Goal: Task Accomplishment & Management: Complete application form

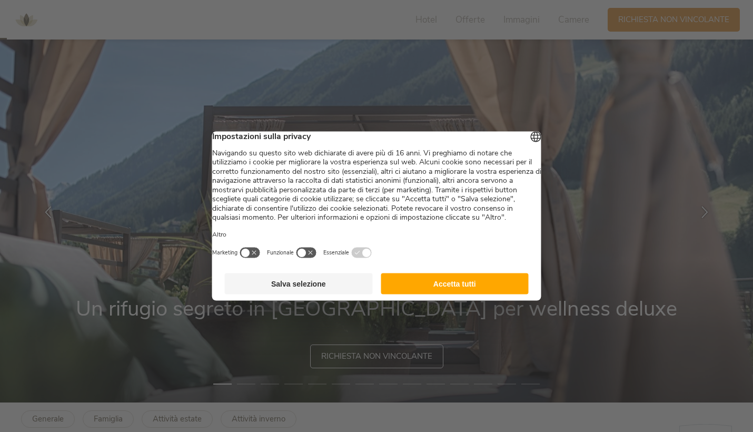
click at [400, 292] on button "Accetta tutti" at bounding box center [455, 283] width 148 height 21
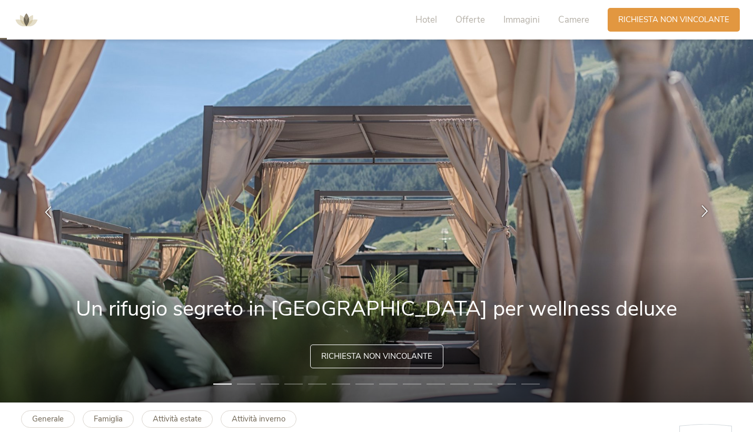
click at [702, 208] on icon at bounding box center [705, 210] width 12 height 12
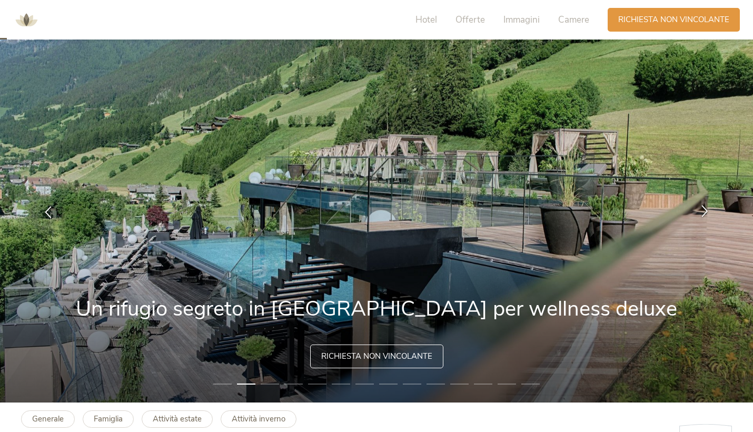
click at [702, 208] on icon at bounding box center [705, 210] width 12 height 12
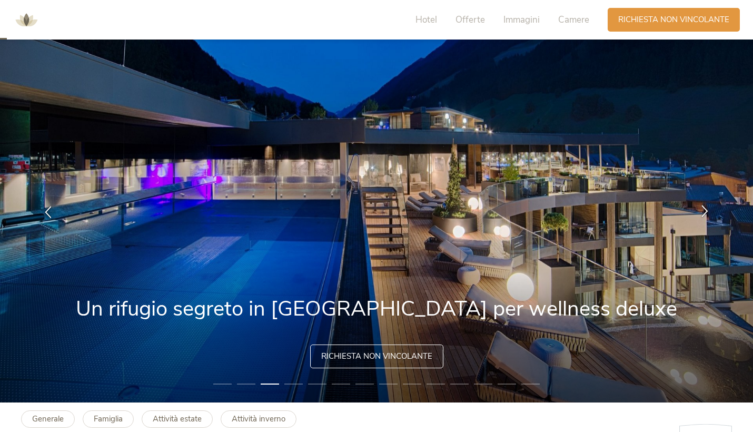
click at [702, 208] on icon at bounding box center [705, 210] width 12 height 12
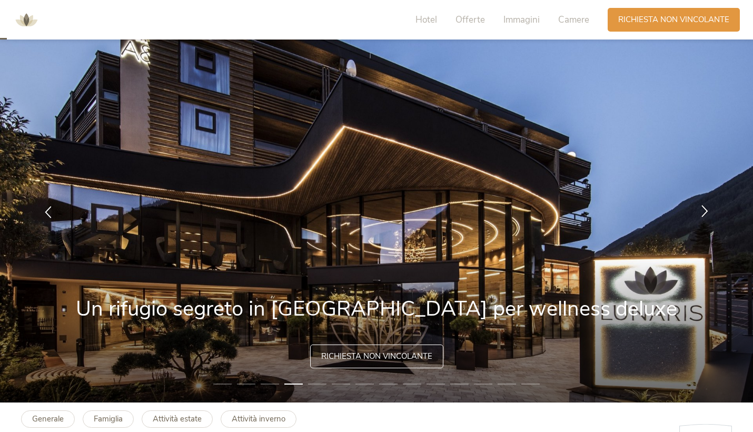
click at [702, 208] on icon at bounding box center [705, 210] width 12 height 12
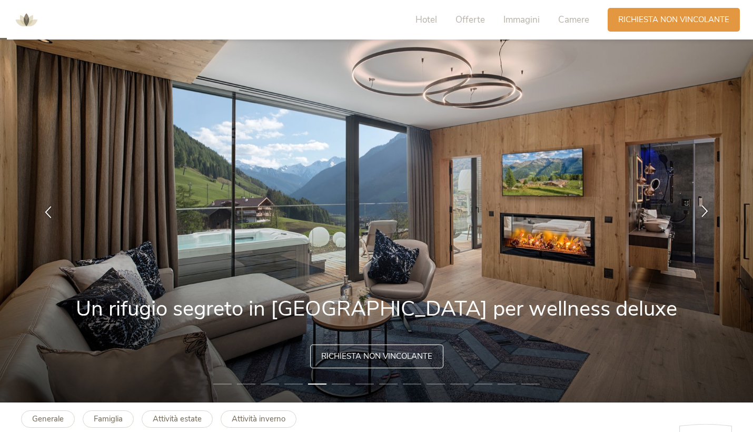
click at [702, 208] on icon at bounding box center [705, 210] width 12 height 12
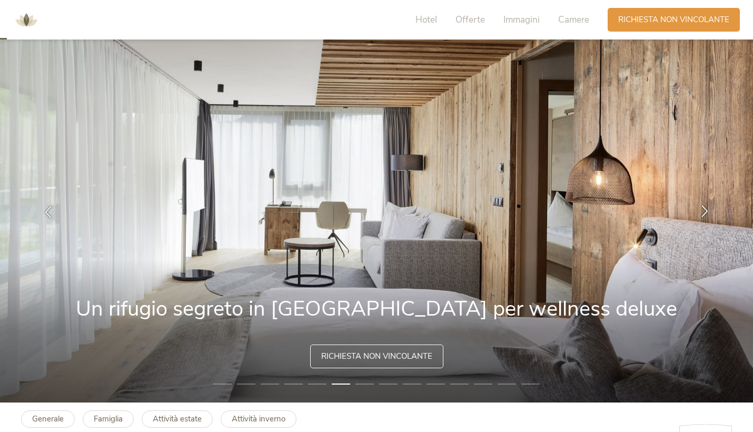
click at [702, 208] on icon at bounding box center [705, 210] width 12 height 12
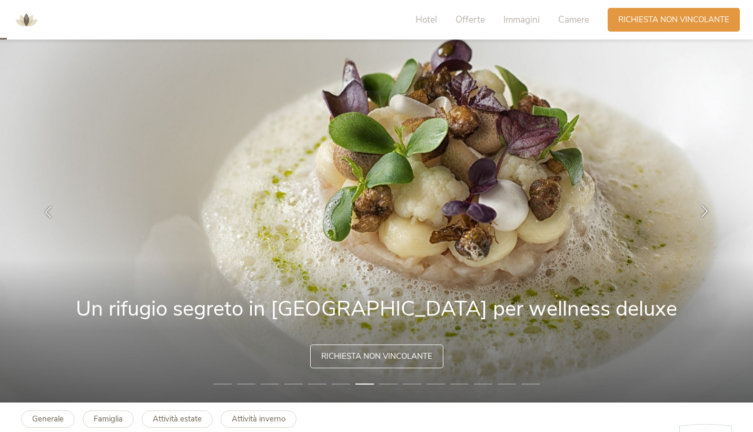
click at [702, 208] on icon at bounding box center [705, 210] width 12 height 12
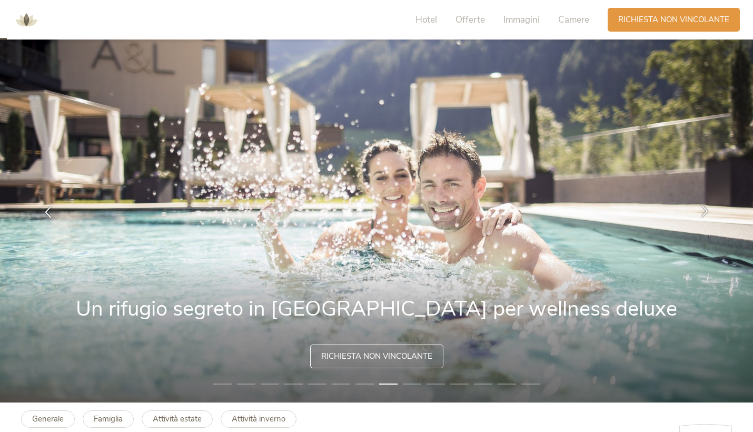
click at [702, 208] on icon at bounding box center [705, 210] width 12 height 12
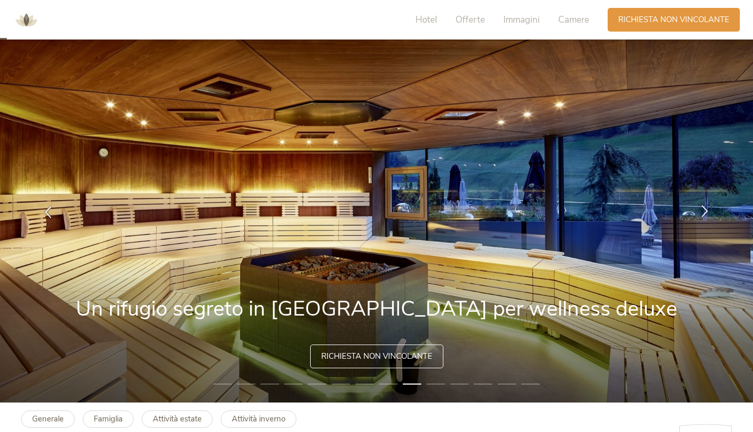
click at [702, 208] on icon at bounding box center [705, 210] width 12 height 12
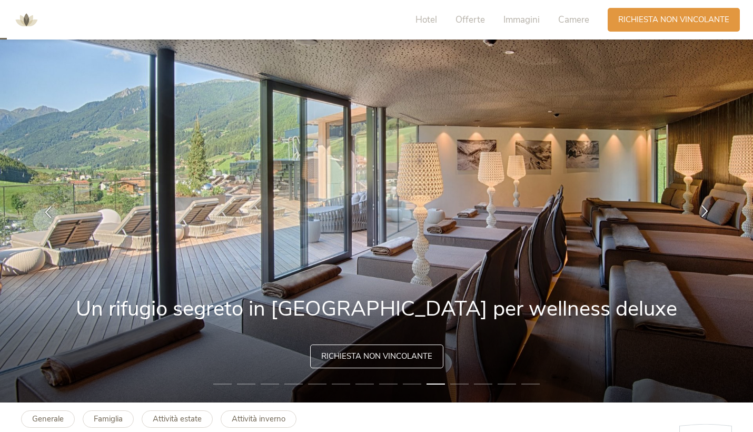
click at [702, 208] on icon at bounding box center [705, 210] width 12 height 12
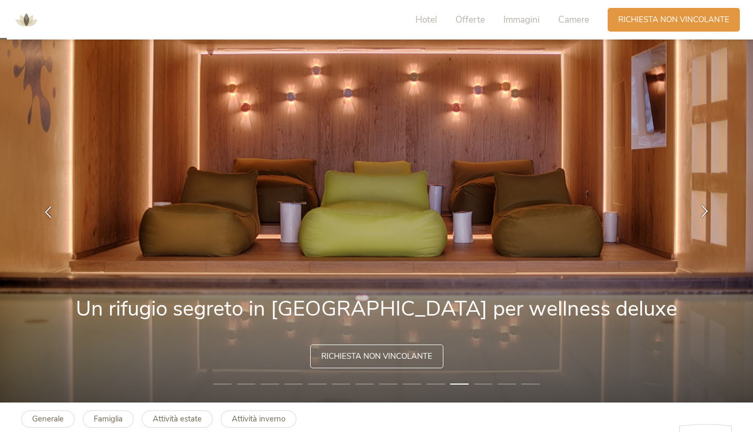
click at [702, 208] on icon at bounding box center [705, 210] width 12 height 12
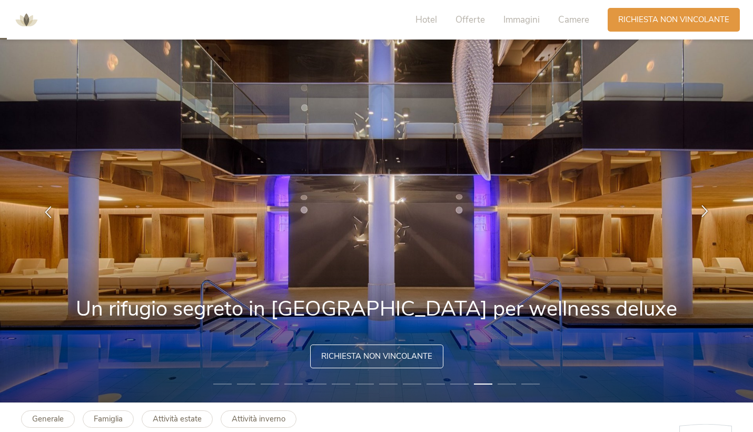
click at [702, 208] on icon at bounding box center [705, 210] width 12 height 12
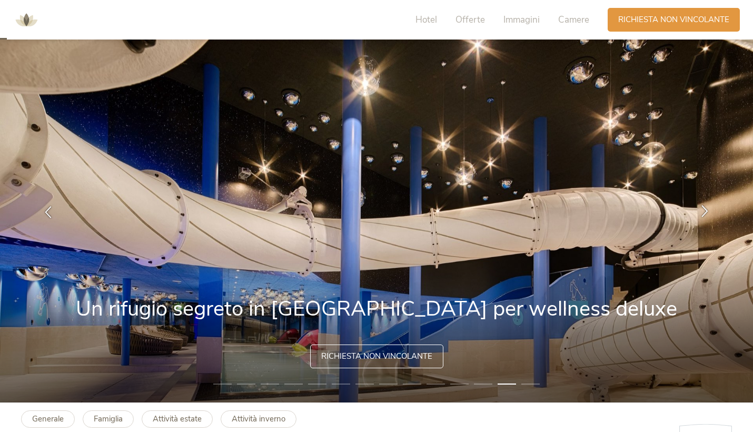
click at [702, 208] on icon at bounding box center [705, 210] width 12 height 12
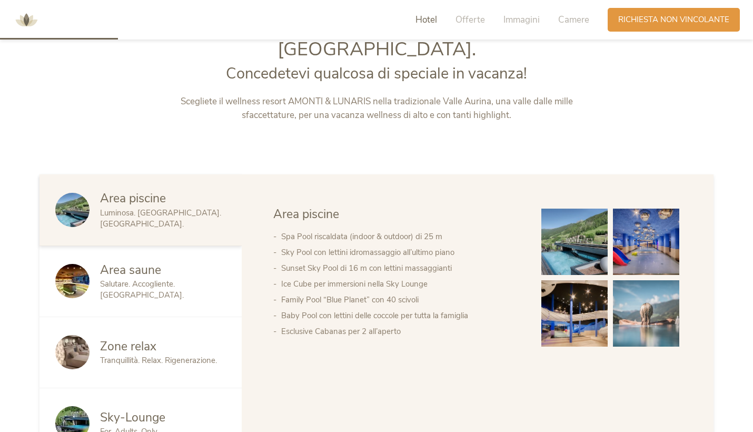
scroll to position [504, 0]
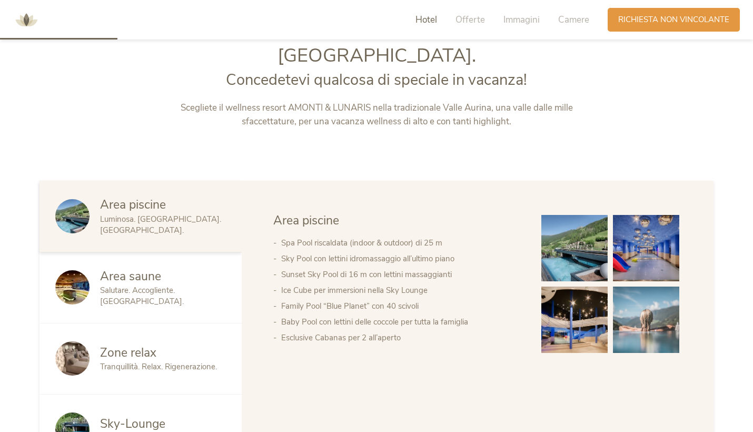
click at [592, 223] on img at bounding box center [574, 248] width 66 height 66
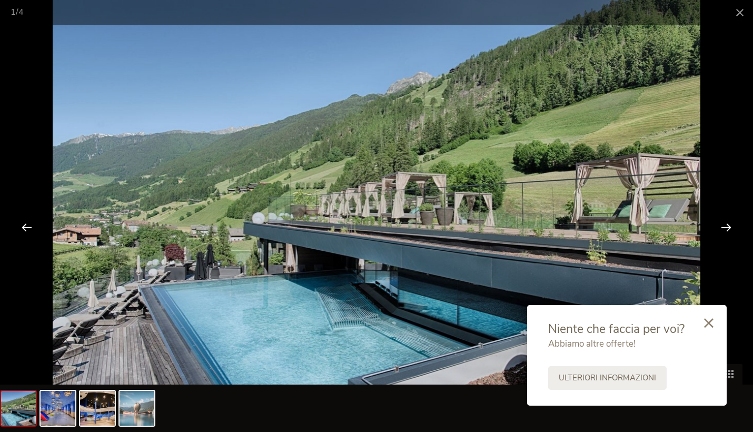
click at [728, 226] on div at bounding box center [726, 227] width 33 height 33
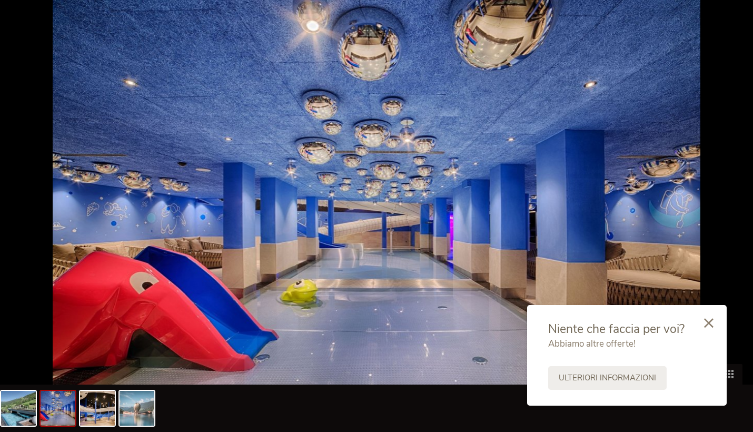
click at [728, 226] on div at bounding box center [731, 227] width 33 height 33
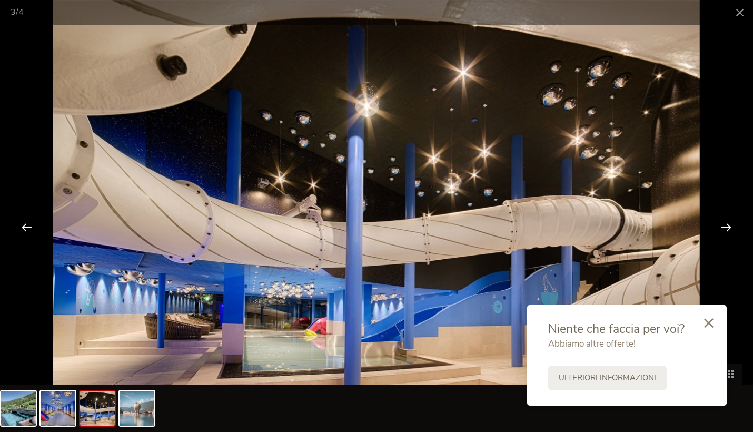
click at [728, 226] on div at bounding box center [726, 227] width 33 height 33
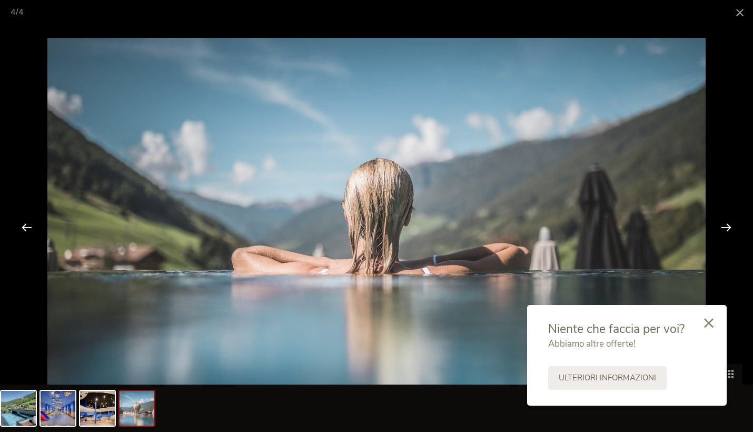
click at [728, 226] on div at bounding box center [726, 227] width 33 height 33
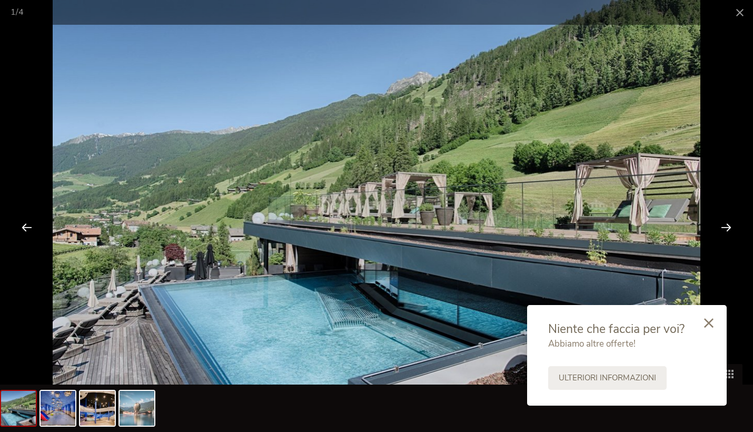
click at [728, 226] on div at bounding box center [726, 227] width 33 height 33
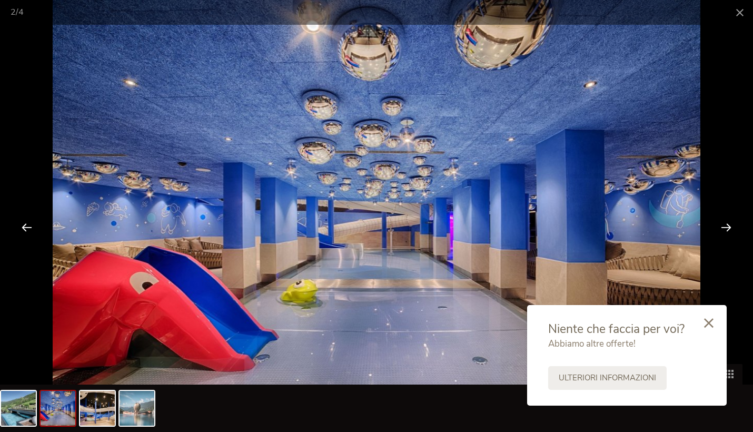
click at [729, 226] on div at bounding box center [726, 227] width 33 height 33
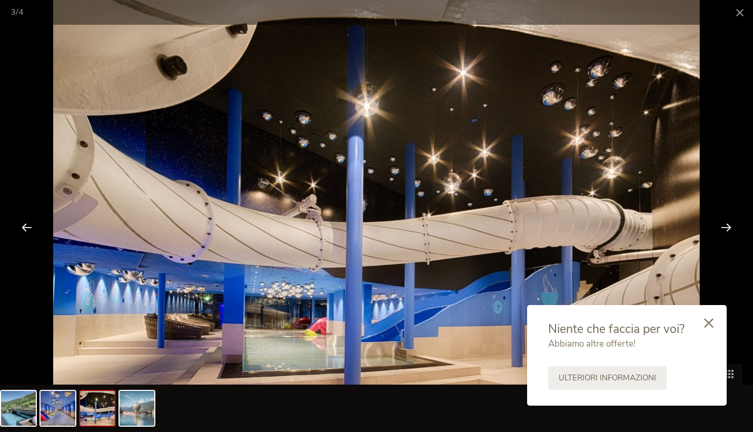
click at [729, 226] on div at bounding box center [726, 227] width 33 height 33
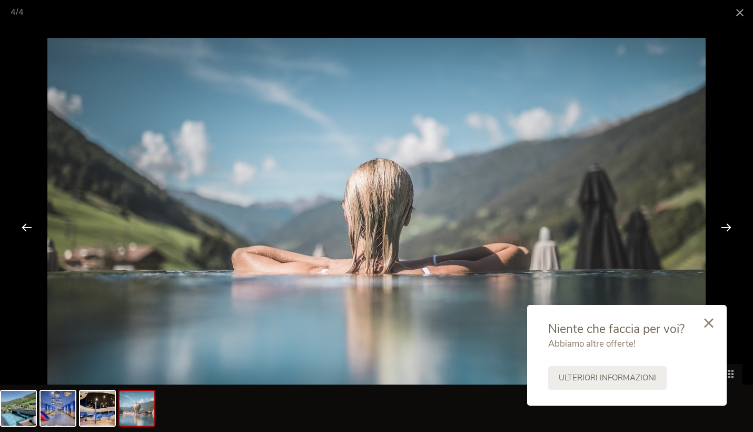
click at [729, 226] on div at bounding box center [726, 227] width 33 height 33
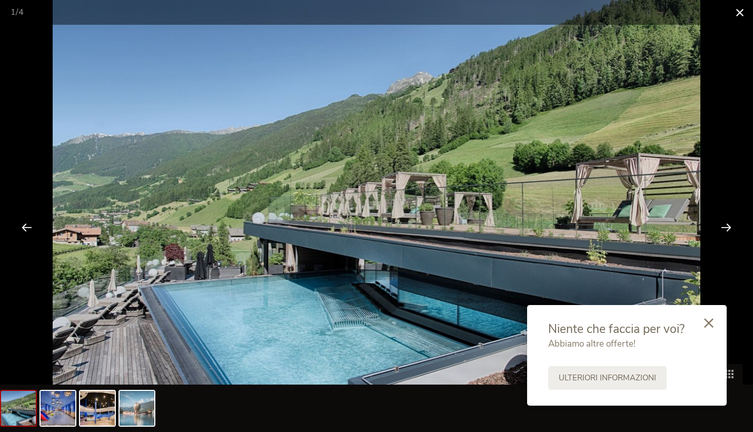
click at [743, 14] on span at bounding box center [739, 12] width 26 height 25
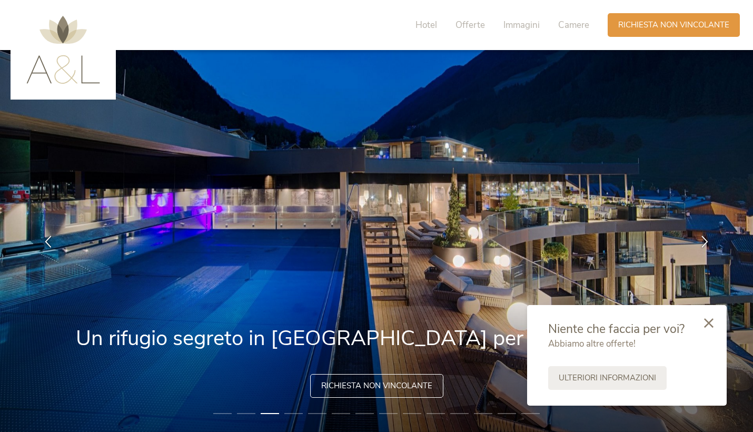
scroll to position [0, 0]
click at [708, 324] on icon at bounding box center [708, 321] width 9 height 9
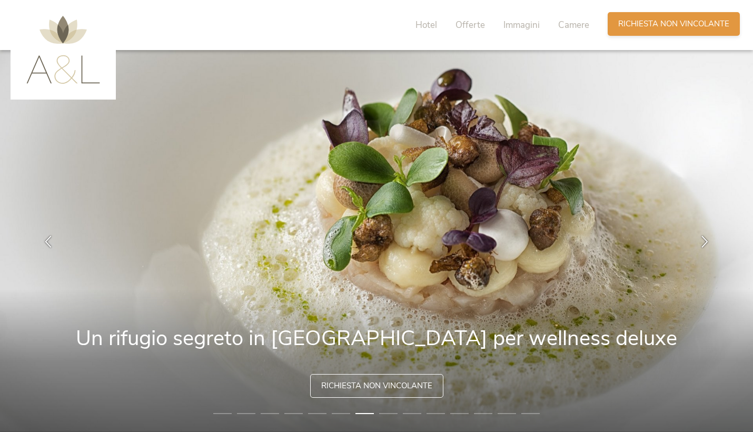
click at [661, 18] on div "Richiesta [PERSON_NAME] non vincolante" at bounding box center [673, 24] width 132 height 24
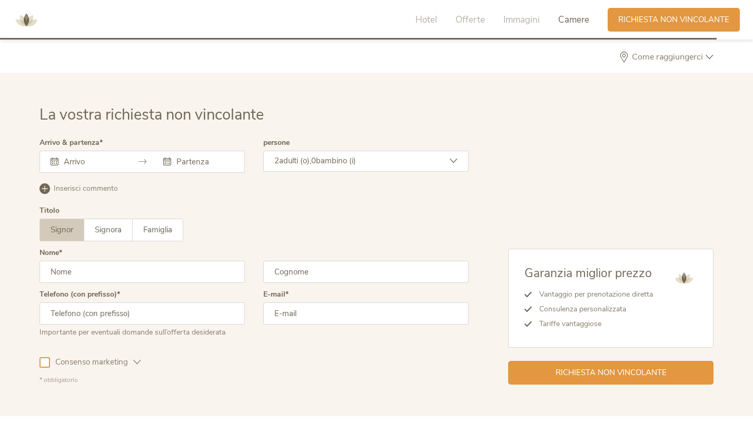
scroll to position [3233, 0]
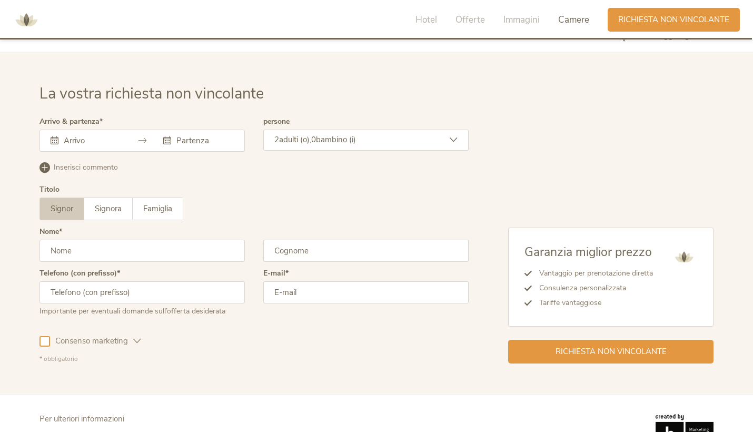
click at [139, 136] on icon at bounding box center [142, 140] width 8 height 8
click at [51, 136] on icon at bounding box center [55, 140] width 8 height 8
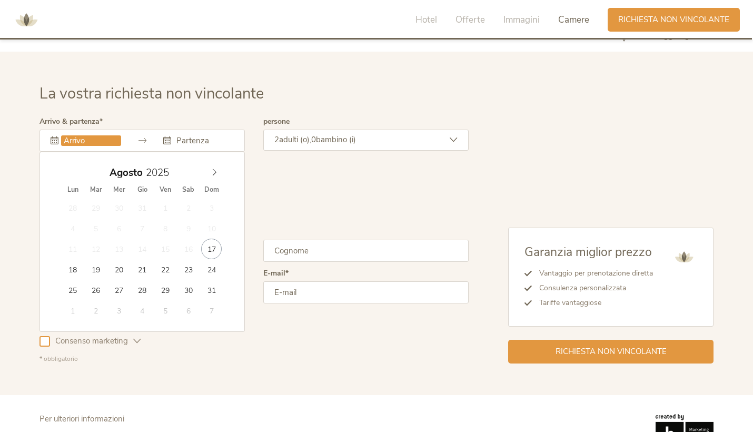
click at [74, 135] on input "text" at bounding box center [91, 140] width 60 height 11
type input "[DATE]"
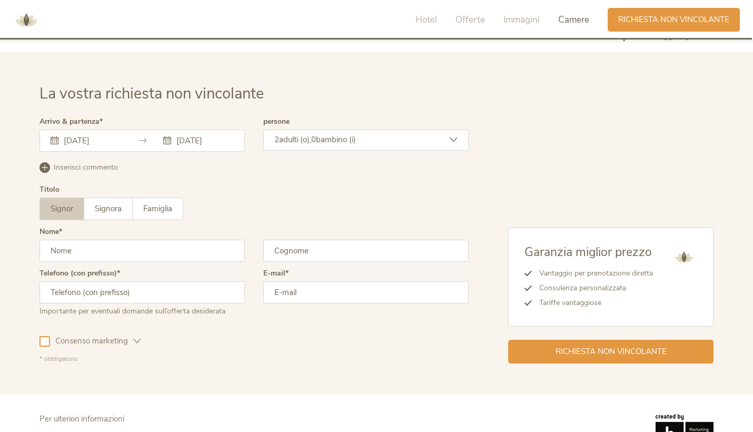
click at [210, 135] on input "[DATE]" at bounding box center [204, 140] width 60 height 11
click at [366, 197] on div "[PERSON_NAME] Famiglia [PERSON_NAME] [GEOGRAPHIC_DATA]" at bounding box center [253, 208] width 429 height 23
click at [453, 136] on icon at bounding box center [454, 140] width 8 height 8
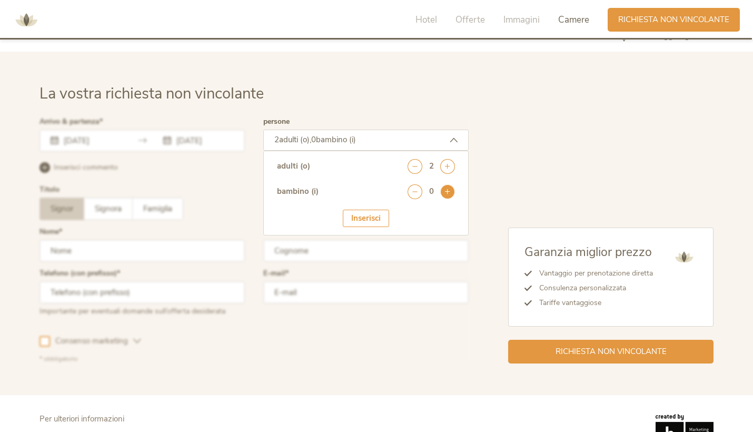
click at [448, 184] on icon at bounding box center [447, 191] width 15 height 15
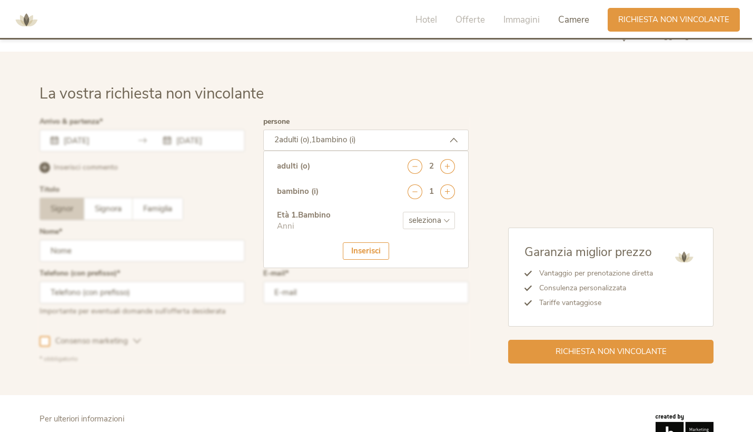
select select "5"
click at [348, 242] on div "Inserisci" at bounding box center [366, 250] width 46 height 17
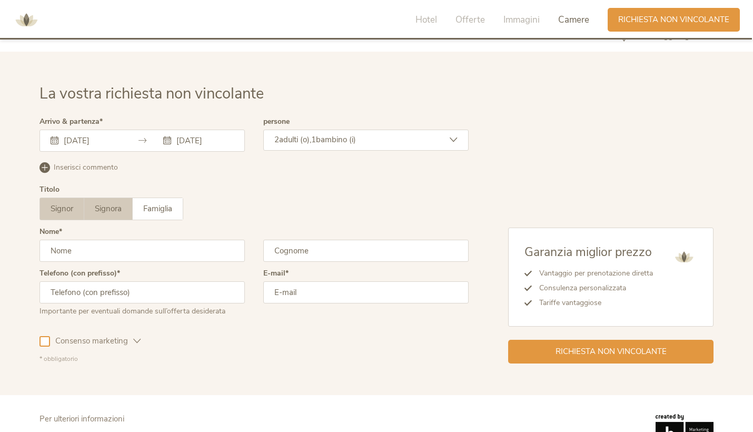
click at [114, 203] on span "Signora" at bounding box center [108, 208] width 27 height 11
click at [133, 240] on input "text" at bounding box center [141, 251] width 205 height 22
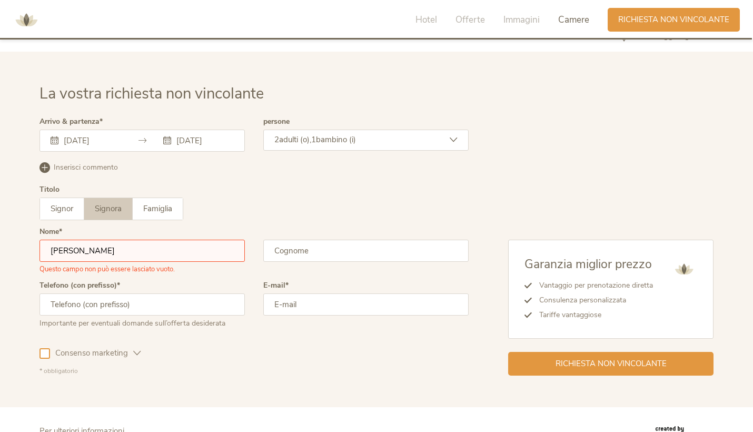
type input "[PERSON_NAME]"
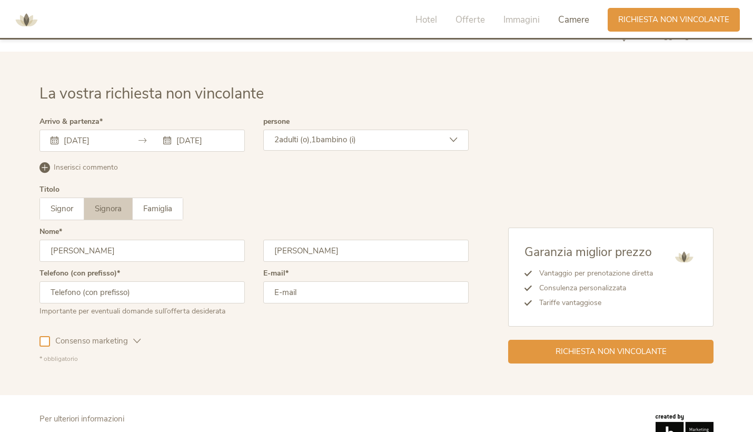
type input "[PERSON_NAME]"
type input "[PHONE_NUMBER]"
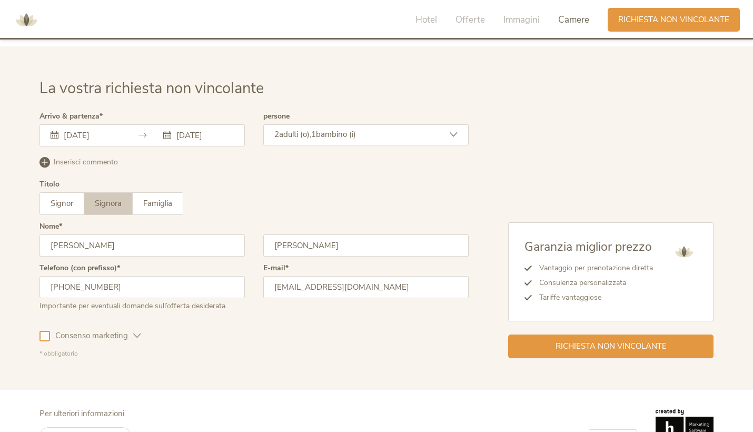
scroll to position [3237, 0]
type input "[EMAIL_ADDRESS][DOMAIN_NAME]"
click at [569, 340] on span "Richiesta non vincolante" at bounding box center [610, 345] width 111 height 11
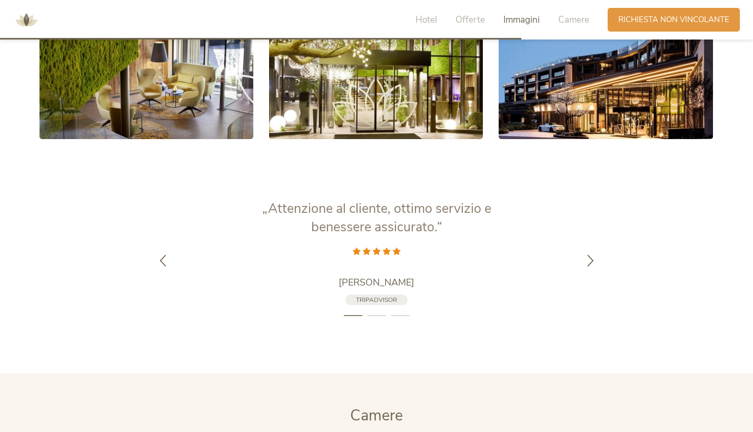
scroll to position [2192, 0]
